Goal: Communication & Community: Answer question/provide support

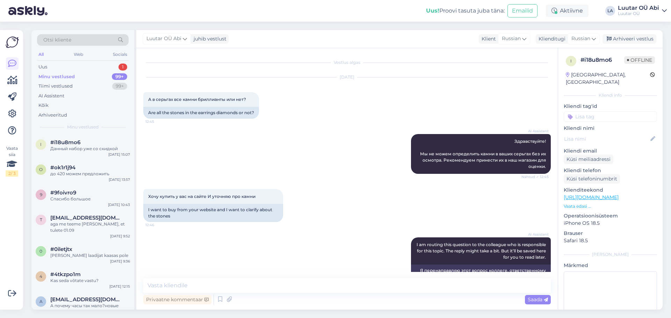
scroll to position [378, 0]
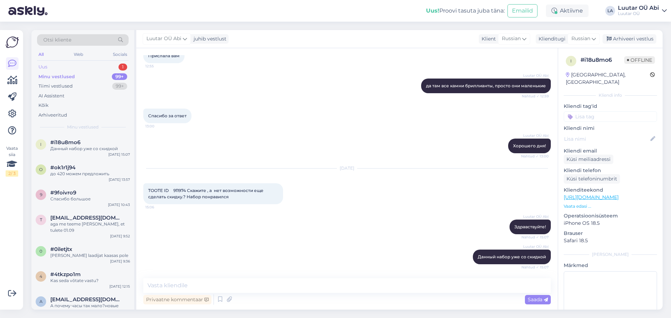
click at [94, 68] on div "Uus 1" at bounding box center [83, 67] width 92 height 10
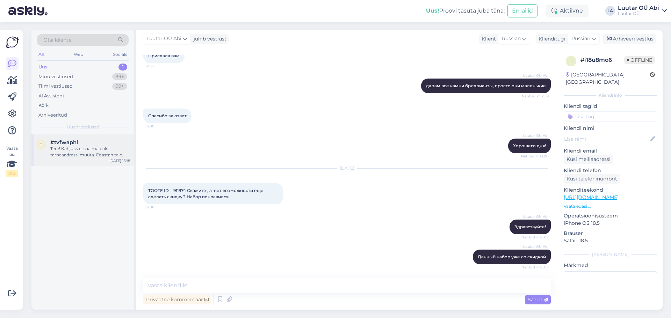
click at [88, 148] on div "Tere! Kahjuks ei saa ma paki tarneaadressi muuta. Edastan teie päringu kolleegi…" at bounding box center [90, 152] width 80 height 13
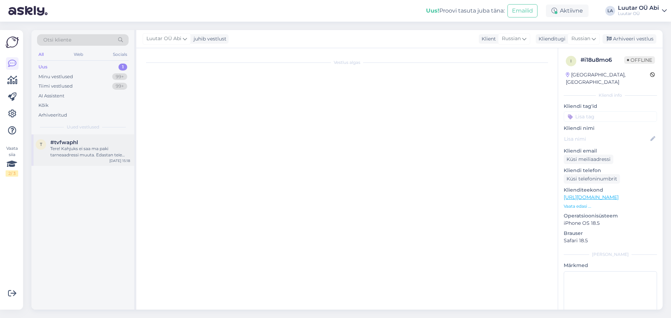
scroll to position [0, 0]
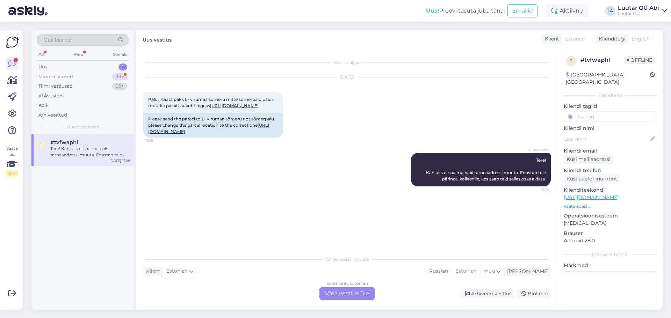
click at [84, 73] on div "Minu vestlused 99+" at bounding box center [83, 77] width 92 height 10
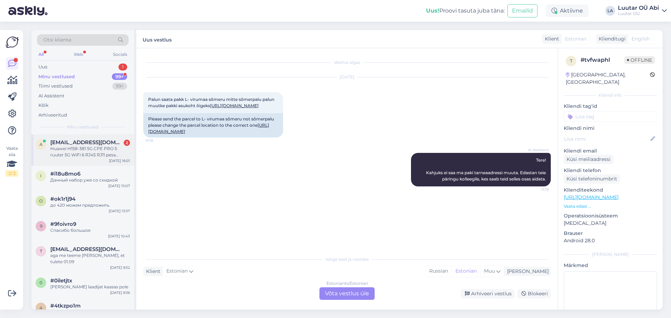
click at [107, 153] on div "Huawei H158-381 5G CPE PRO 5 ruuter 5G WiFi 6 RJ45 RJ11 pesa NanoSIM (Brovi)" at bounding box center [90, 152] width 80 height 13
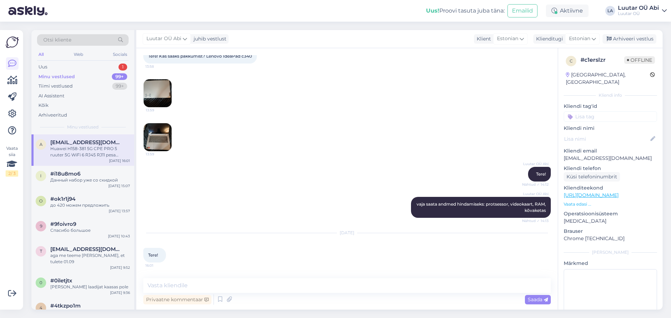
scroll to position [3290, 0]
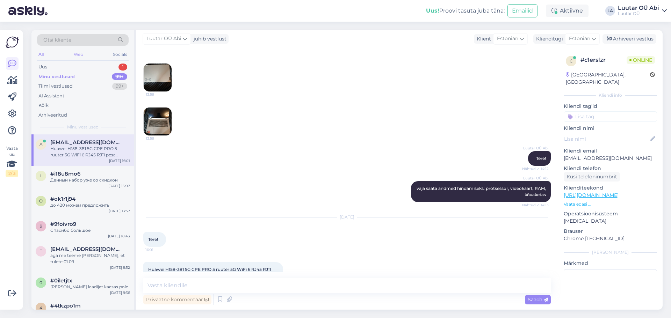
click at [81, 58] on div "Web" at bounding box center [78, 54] width 12 height 9
click at [80, 59] on div "All Web Socials" at bounding box center [83, 55] width 92 height 11
click at [81, 62] on div "Otsi kliente All Web Socials Uus 1 Minu vestlused 99+ Tiimi vestlused 99+ AI As…" at bounding box center [82, 82] width 103 height 104
click at [80, 65] on div "Uus 1" at bounding box center [83, 67] width 92 height 10
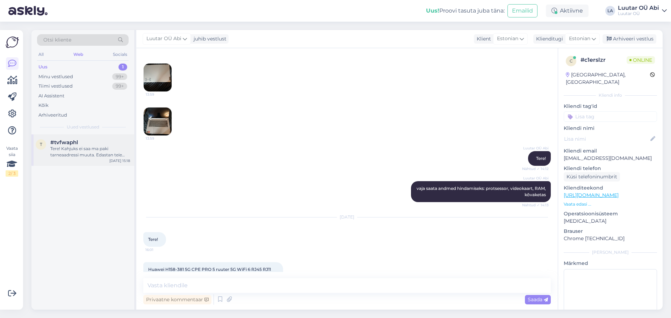
click at [97, 159] on div "t #tvfwaphl Tere! Kahjuks ei saa ma paki tarneaadressi muuta. Edastan teie päri…" at bounding box center [82, 149] width 103 height 31
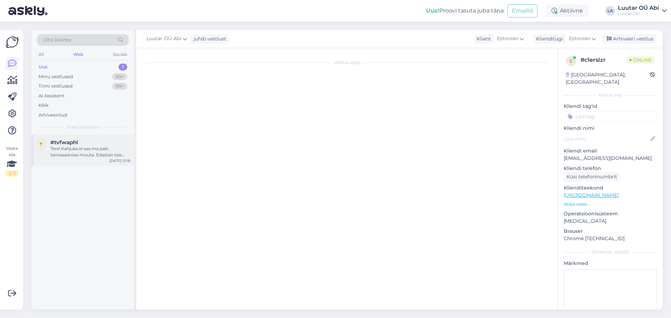
scroll to position [0, 0]
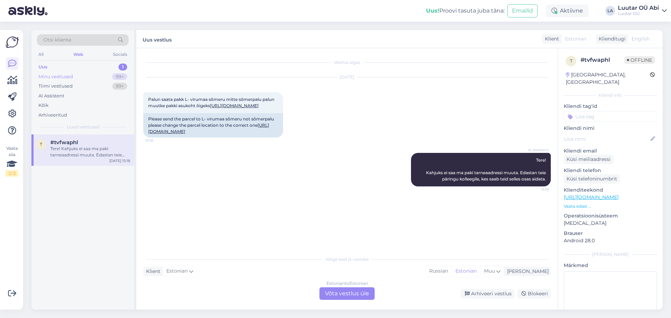
click at [83, 74] on div "Minu vestlused 99+" at bounding box center [83, 77] width 92 height 10
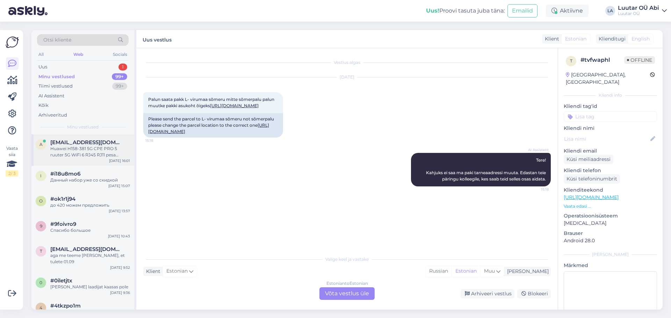
click at [81, 149] on div "Huawei H158-381 5G CPE PRO 5 ruuter 5G WiFi 6 RJ45 RJ11 pesa NanoSIM (Brovi)" at bounding box center [90, 152] width 80 height 13
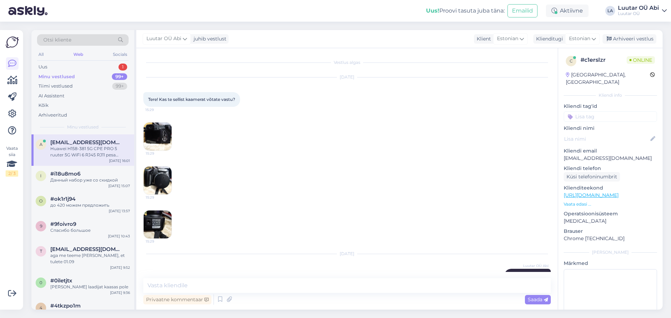
scroll to position [3290, 0]
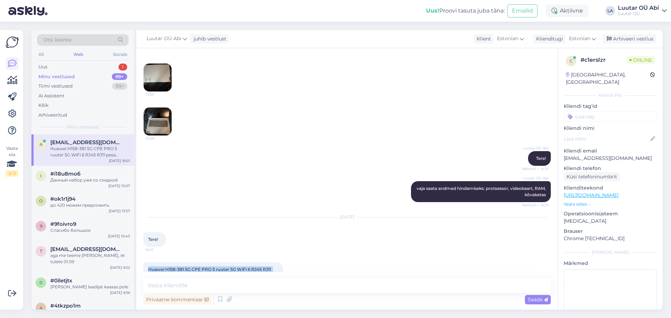
drag, startPoint x: 148, startPoint y: 250, endPoint x: 196, endPoint y: 257, distance: 48.6
click at [196, 262] on div "Huawei H158-381 5G CPE PRO 5 ruuter 5G WiFi 6 RJ45 RJ11 pesa NanoSIM (Brovi) 16…" at bounding box center [213, 272] width 140 height 21
copy span "Huawei H158-381 5G CPE PRO 5 ruuter 5G WiFi 6 RJ45 RJ11 pesa NanoSIM (Brovi)"
click at [205, 289] on textarea at bounding box center [346, 285] width 407 height 15
type textarea "[PERSON_NAME]"
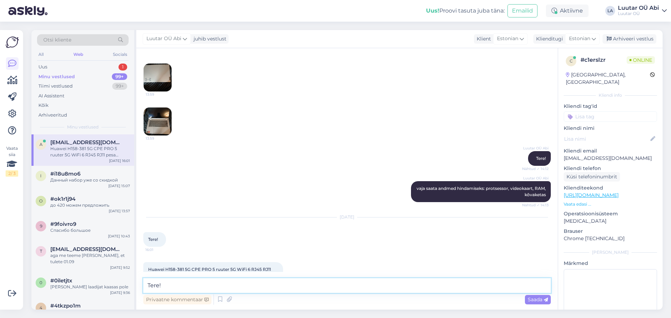
type textarea "Tere!"
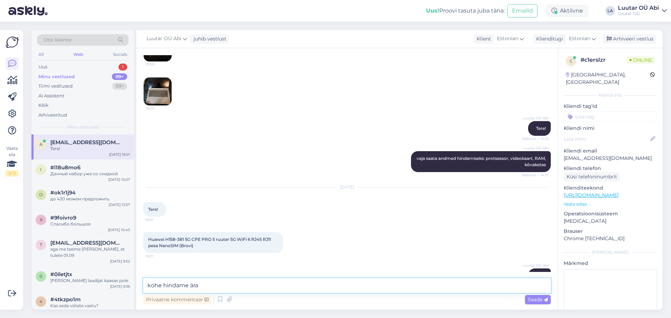
type textarea "kohe hindame ära"
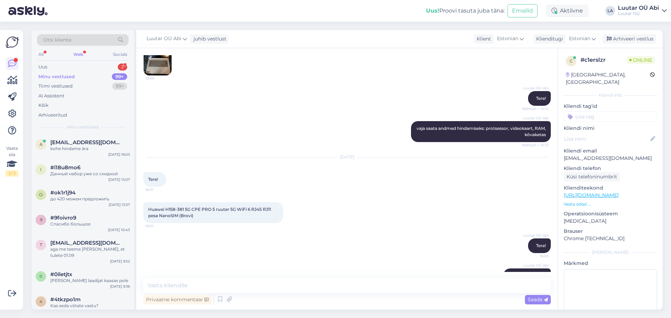
click at [430, 204] on div "Huawei H158-381 5G CPE PRO 5 ruuter 5G WiFi 6 RJ45 RJ11 pesa NanoSIM (Brovi) 16…" at bounding box center [346, 213] width 407 height 36
click at [324, 297] on div "Privaatne kommentaar Saada" at bounding box center [346, 299] width 407 height 13
click at [315, 285] on textarea at bounding box center [346, 285] width 407 height 15
type textarea "kuni 90€ kui on uus"
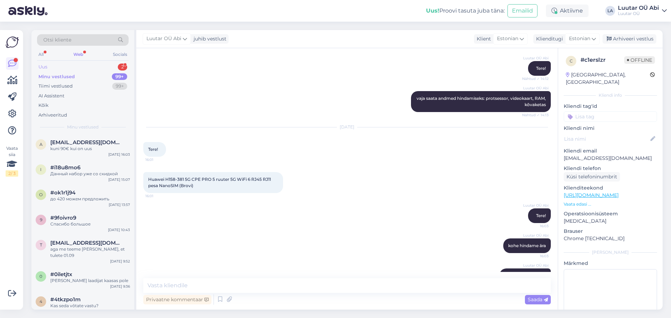
click at [102, 64] on div "Uus 2" at bounding box center [83, 67] width 92 height 10
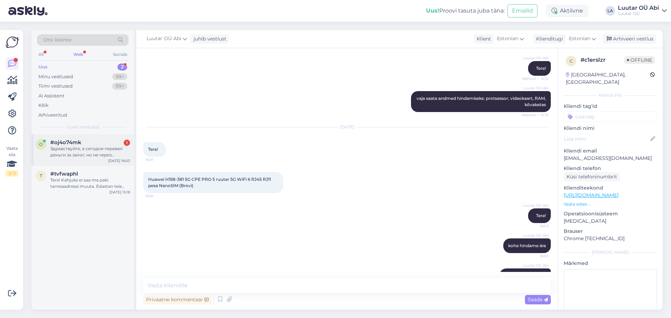
click at [102, 151] on div "Здравствуйте, я сегодня перевел деньги за залог, но не через самообслуживание, …" at bounding box center [90, 152] width 80 height 13
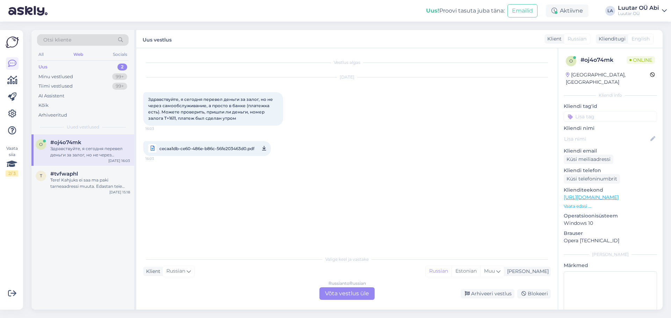
click at [187, 150] on span "cecaa1db-ce60-486e-b86c-56fe203463d0.pdf" at bounding box center [206, 148] width 95 height 9
click at [223, 195] on div "Vestlus algas [DATE] Здравствуйте, я сегодня перевел деньги за залог, но не чер…" at bounding box center [350, 150] width 414 height 191
click at [334, 293] on div "Russian to Russian Võta vestlus üle" at bounding box center [346, 293] width 55 height 13
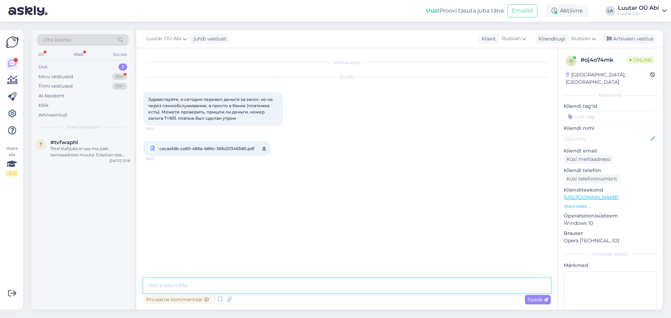
click at [285, 285] on textarea at bounding box center [346, 285] width 407 height 15
type textarea "Здравствуйте!"
click at [452, 157] on div "[DATE] Здравствуйте, я сегодня перевел деньги за залог, но не через самообслужи…" at bounding box center [346, 117] width 407 height 94
click at [107, 78] on div "Minu vestlused 99+" at bounding box center [83, 77] width 92 height 10
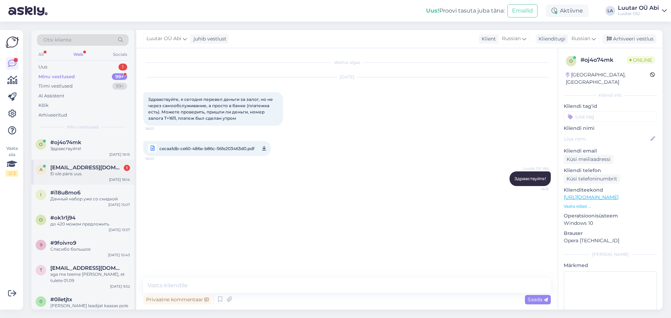
click at [107, 164] on div "a [EMAIL_ADDRESS][DOMAIN_NAME] 1 Ei ole päris uus. [DATE] 16:14" at bounding box center [82, 172] width 103 height 25
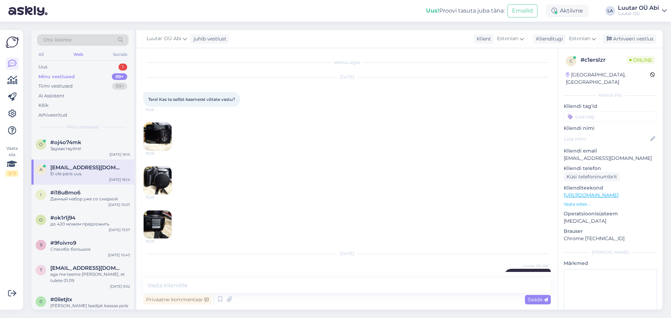
scroll to position [3410, 0]
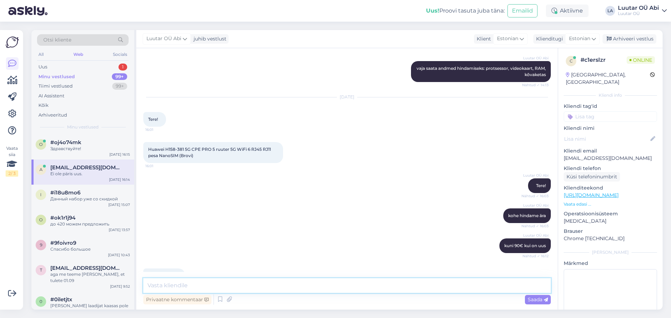
click at [261, 287] on textarea at bounding box center [346, 285] width 407 height 15
type textarea "ы"
type textarea "siis saab vähem aga [PERSON_NAME] vaatavad kohapeal"
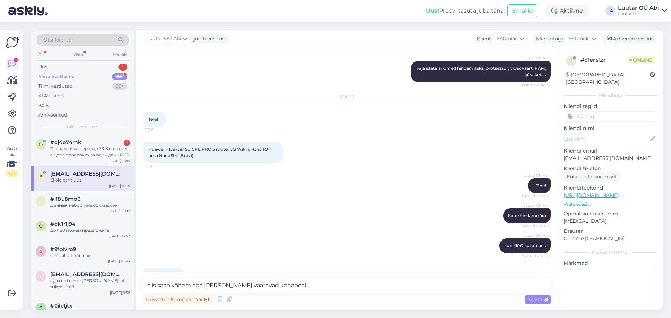
click at [542, 297] on span "Saada" at bounding box center [537, 300] width 20 height 6
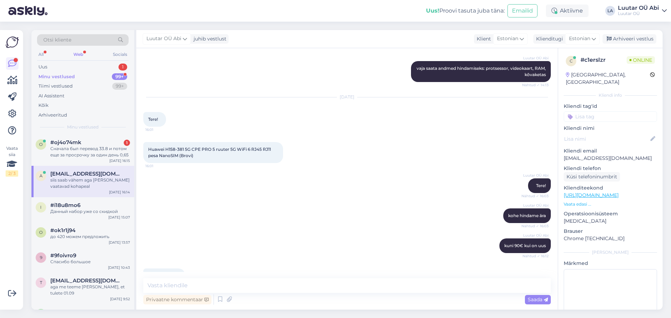
scroll to position [3440, 0]
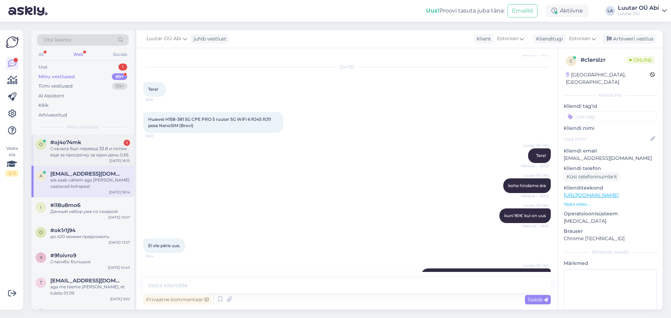
click at [90, 142] on div "#oj4o74mk 1" at bounding box center [90, 142] width 80 height 6
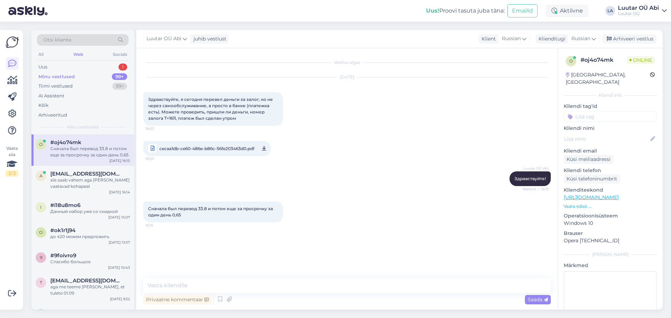
click at [390, 190] on div "Luutar OÜ Abi Здравствуйте! Nähtud ✓ 16:15" at bounding box center [346, 179] width 407 height 30
click at [278, 291] on textarea at bounding box center [346, 285] width 407 height 15
type textarea "D"
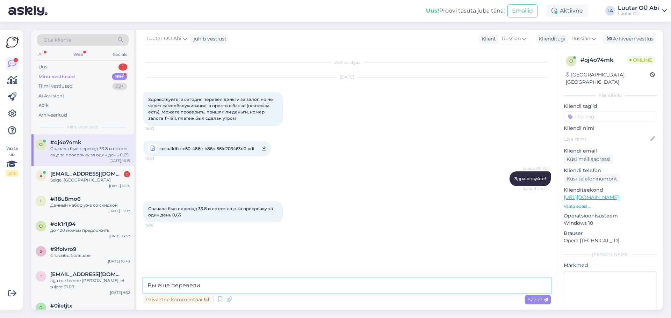
type textarea "Вы еще перевели ?"
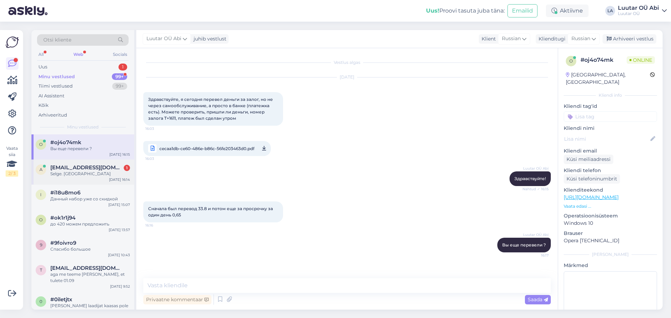
click at [75, 173] on div "Selge. [GEOGRAPHIC_DATA]" at bounding box center [90, 174] width 80 height 6
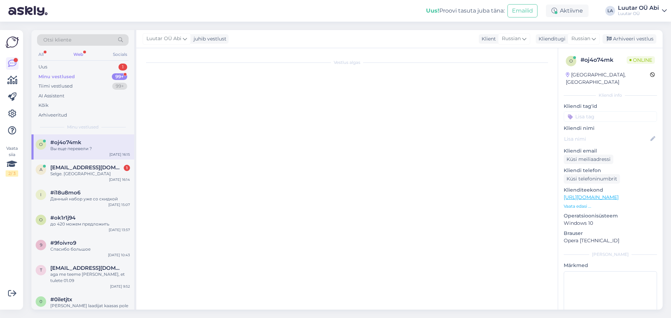
scroll to position [3471, 0]
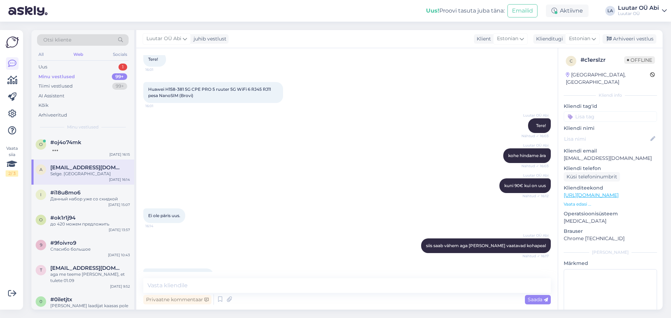
drag, startPoint x: 280, startPoint y: 184, endPoint x: 280, endPoint y: 213, distance: 29.3
click at [281, 201] on div "Ei ole päris uus. 16:14" at bounding box center [346, 216] width 407 height 30
click at [105, 58] on div "All Web Socials" at bounding box center [83, 55] width 92 height 11
click at [104, 63] on div "Uus 1" at bounding box center [83, 67] width 92 height 10
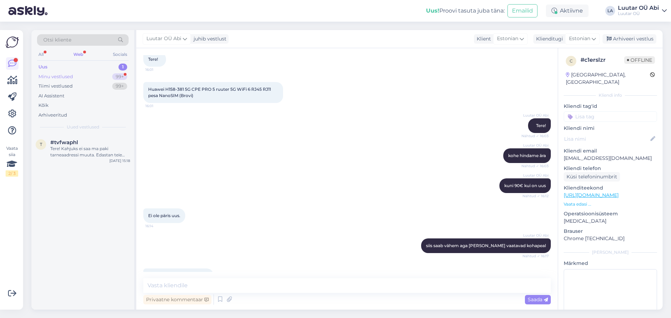
click at [78, 77] on div "Minu vestlused 99+" at bounding box center [83, 77] width 92 height 10
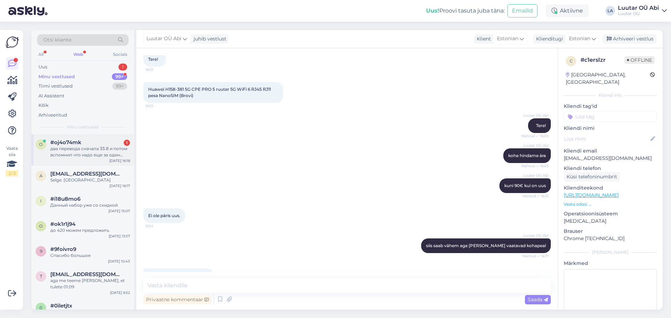
click at [120, 147] on div "два перевода сначала 33.8 и потом вспомнил что надо еще за один день" at bounding box center [90, 152] width 80 height 13
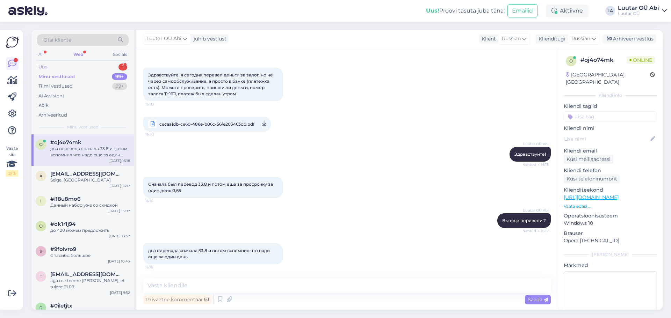
click at [81, 64] on div "Uus 1" at bounding box center [83, 67] width 92 height 10
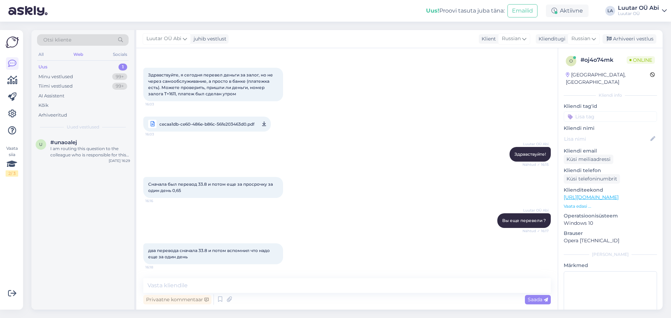
click at [255, 226] on div "Luutar OÜ [PERSON_NAME] Вы еще перевели ? Nähtud ✓ 16:17" at bounding box center [346, 221] width 407 height 30
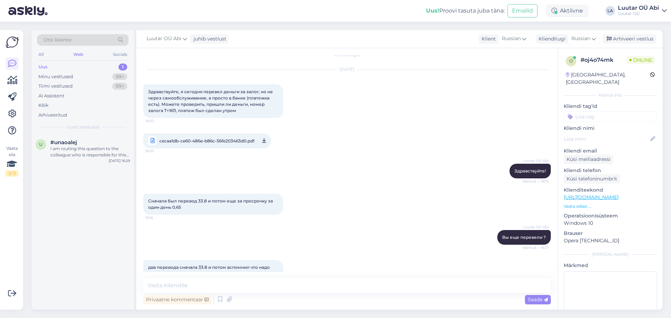
scroll to position [0, 0]
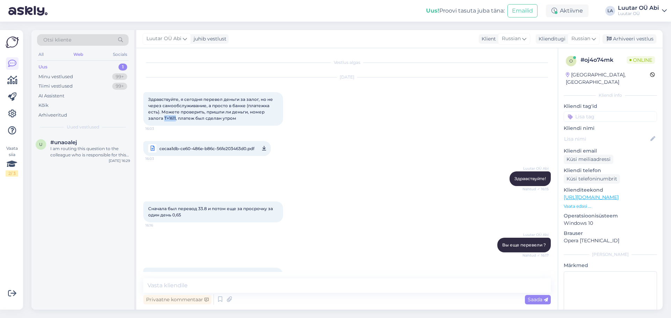
drag, startPoint x: 164, startPoint y: 118, endPoint x: 176, endPoint y: 117, distance: 11.9
click at [176, 117] on span "Здравствуйте, я сегодня перевел деньги за залог, но не через самообслуживание, …" at bounding box center [211, 109] width 126 height 24
copy span "T+1611"
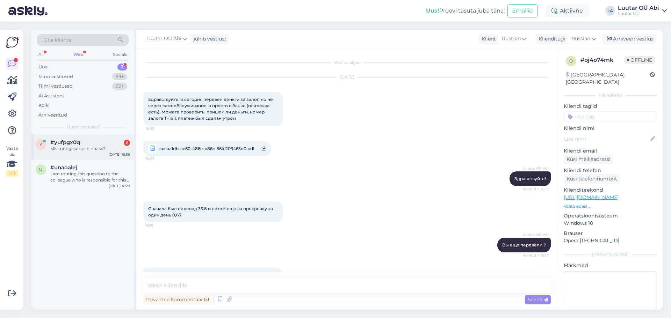
click at [89, 145] on div "#yufpgx0q 2" at bounding box center [90, 142] width 80 height 6
